Goal: Task Accomplishment & Management: Manage account settings

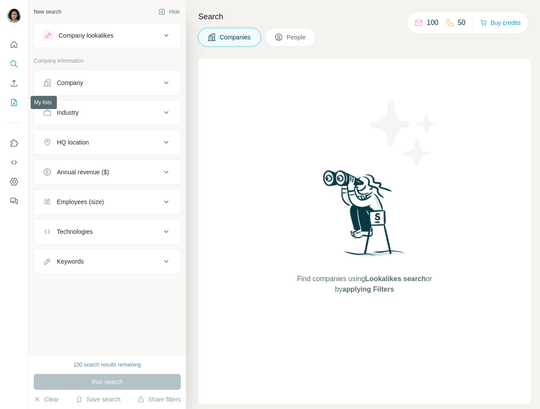
click at [11, 102] on icon "My lists" at bounding box center [14, 102] width 9 height 9
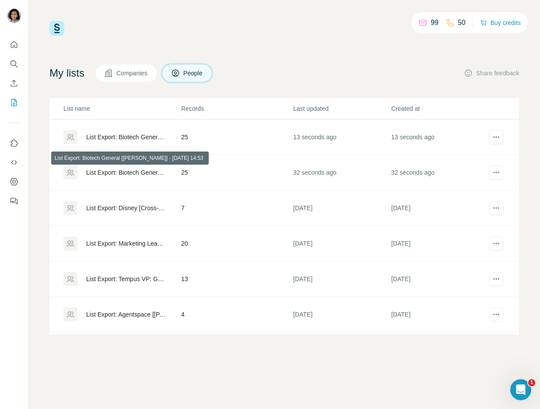
click at [150, 172] on div "List Export: Biotech General [[PERSON_NAME]] - [DATE] 14:53" at bounding box center [126, 172] width 80 height 9
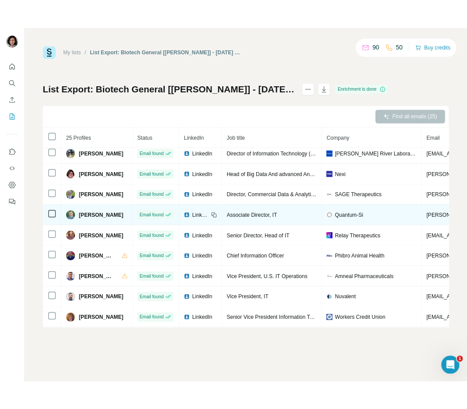
scroll to position [34, 0]
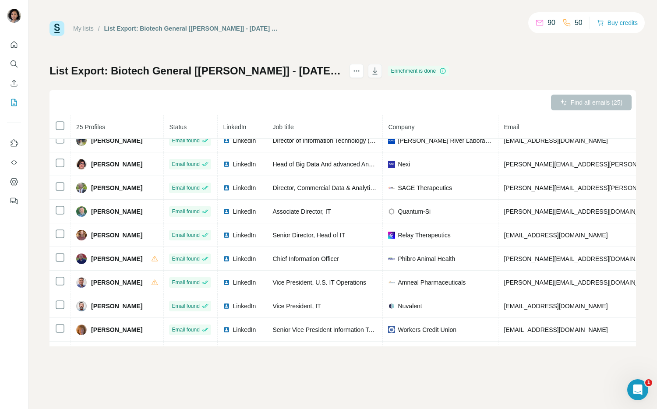
click at [370, 72] on icon "button" at bounding box center [374, 71] width 9 height 9
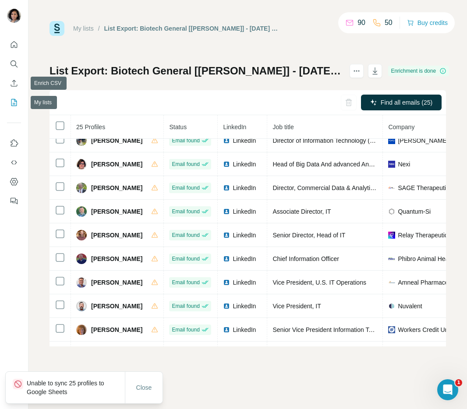
click at [14, 103] on icon "My lists" at bounding box center [14, 102] width 9 height 9
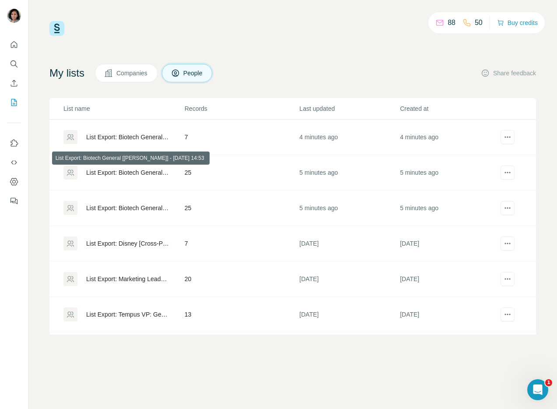
click at [148, 171] on div "List Export: Biotech General [[PERSON_NAME]] - [DATE] 14:53" at bounding box center [128, 172] width 84 height 9
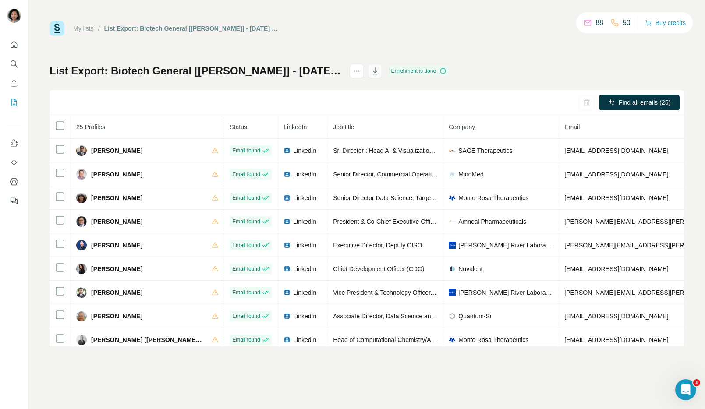
click at [370, 71] on icon "button" at bounding box center [374, 71] width 9 height 9
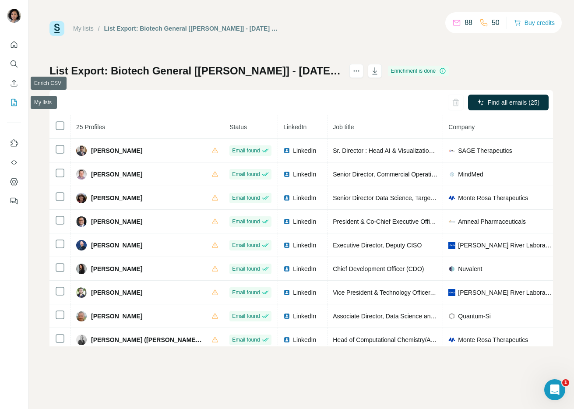
click at [14, 99] on icon "My lists" at bounding box center [14, 102] width 9 height 9
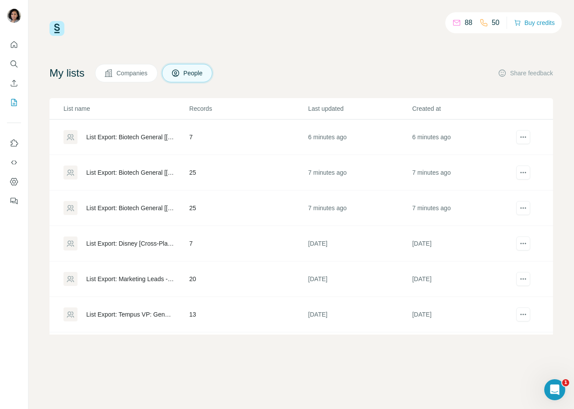
click at [140, 137] on div "List Export: Biotech General [Andy S] - 18/09/2025 14:54" at bounding box center [130, 137] width 88 height 9
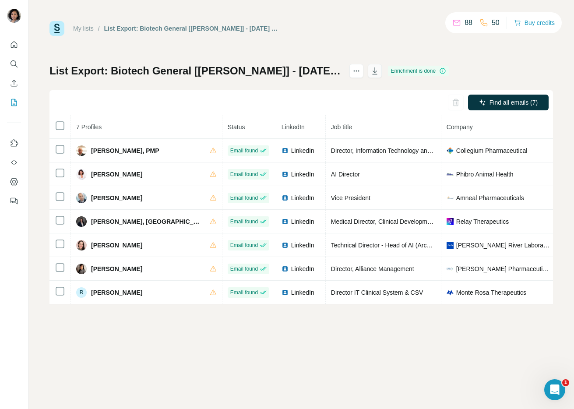
click at [370, 68] on icon "button" at bounding box center [374, 71] width 9 height 9
